Goal: Task Accomplishment & Management: Use online tool/utility

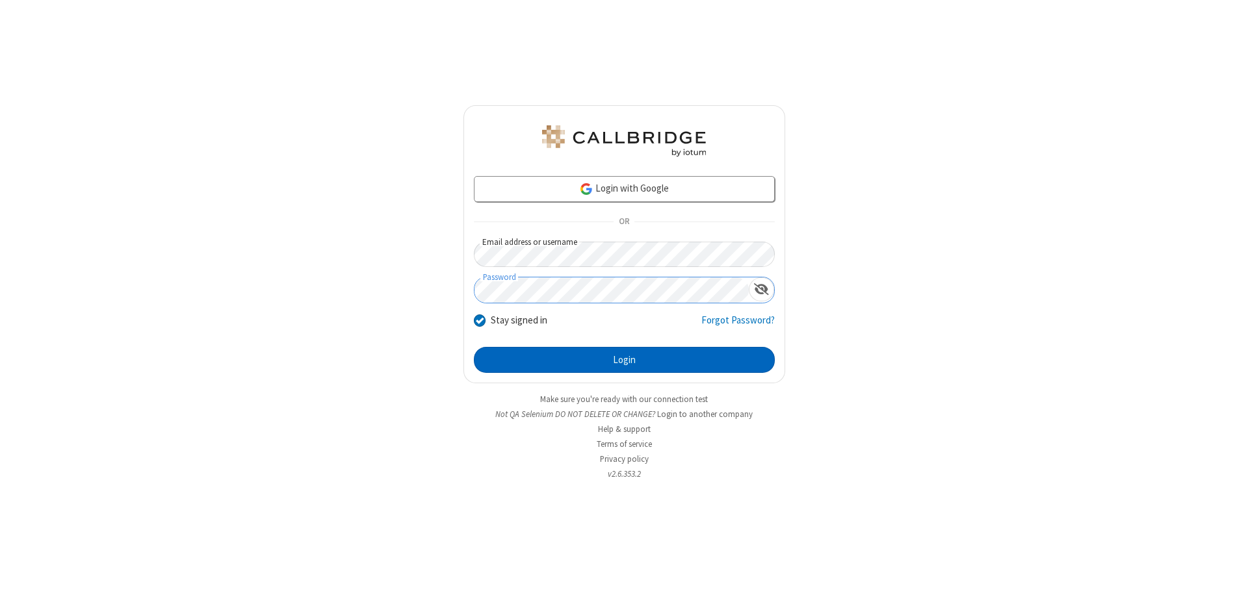
click at [624, 360] on button "Login" at bounding box center [624, 360] width 301 height 26
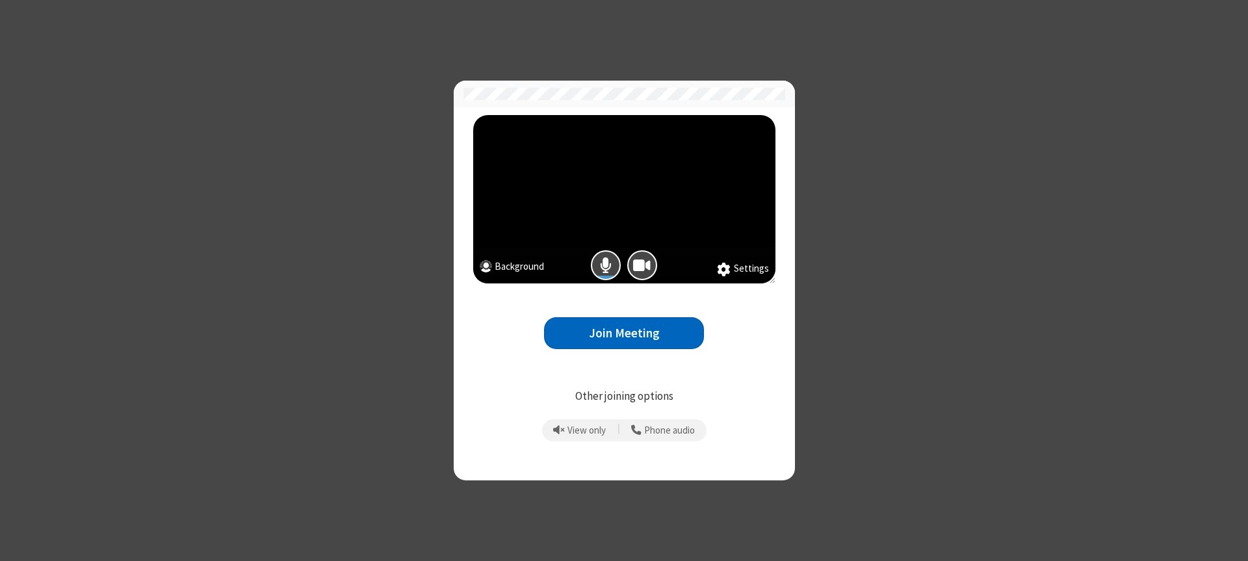
click at [624, 333] on button "Join Meeting" at bounding box center [624, 333] width 160 height 32
